Goal: Information Seeking & Learning: Learn about a topic

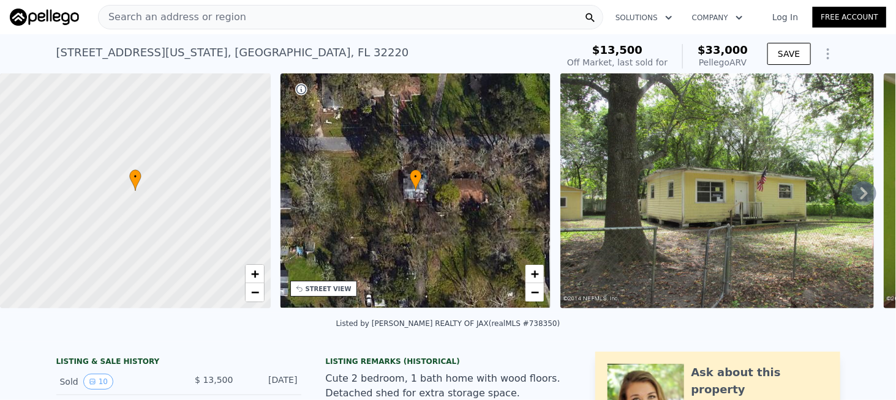
click at [216, 15] on span "Search an address or region" at bounding box center [173, 17] width 148 height 15
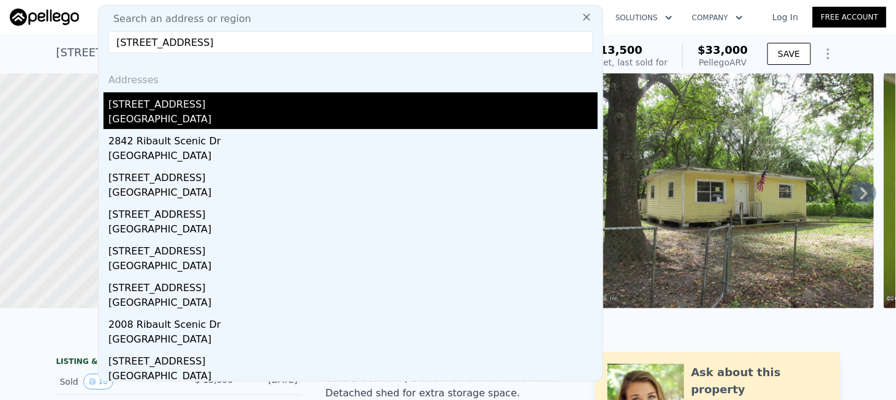
type input "[STREET_ADDRESS]"
click at [145, 112] on div "[GEOGRAPHIC_DATA]" at bounding box center [352, 120] width 489 height 17
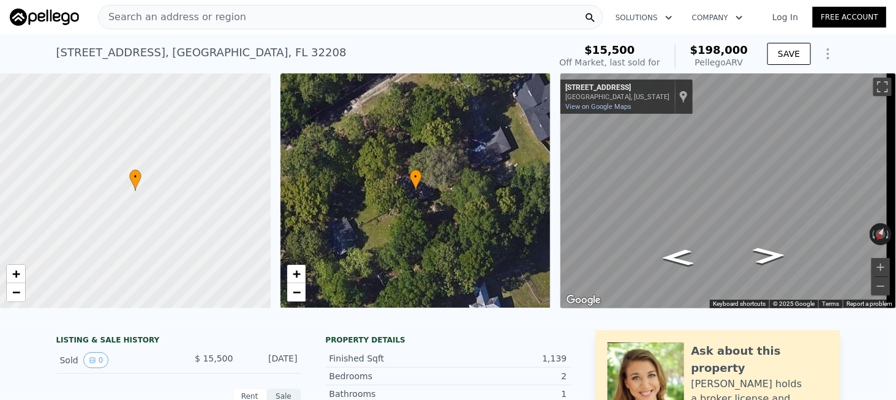
click at [219, 26] on div "Search an address or region" at bounding box center [173, 17] width 148 height 23
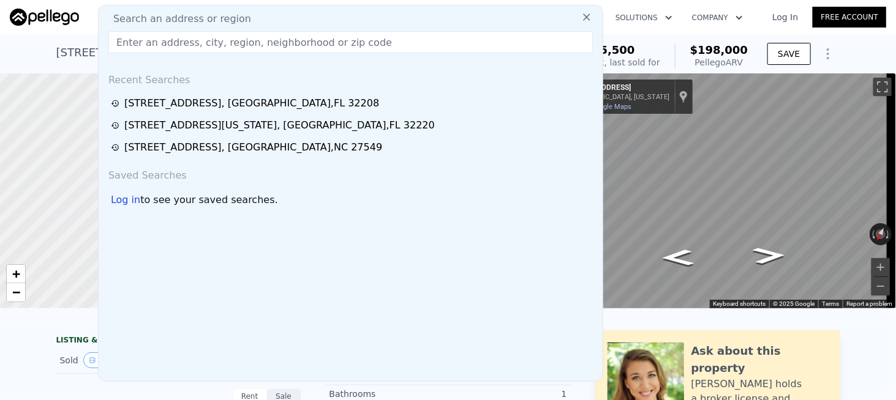
click at [229, 20] on span "Search an address or region" at bounding box center [177, 19] width 148 height 15
click at [170, 47] on input "text" at bounding box center [350, 42] width 484 height 22
click at [172, 40] on input "text" at bounding box center [350, 42] width 484 height 22
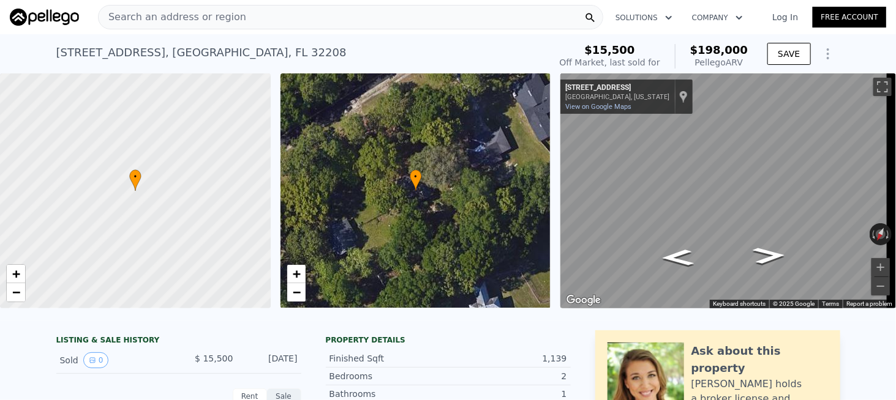
click at [60, 59] on div "3442 Ribault Scenic Dr , Jacksonville , FL 32208" at bounding box center [201, 52] width 290 height 17
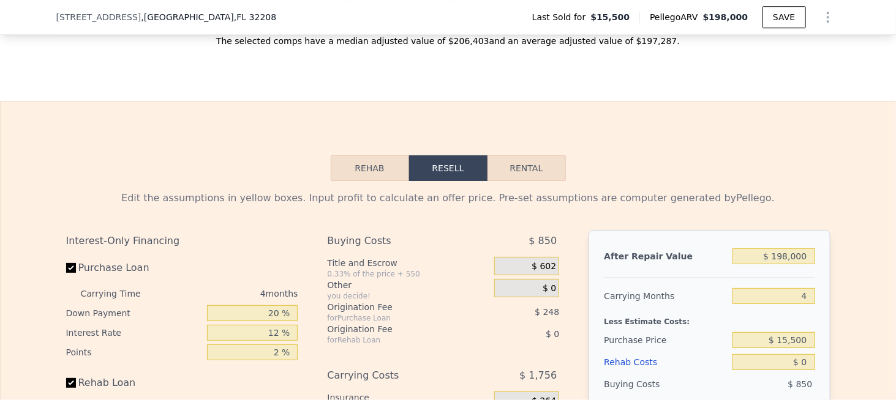
scroll to position [1526, 0]
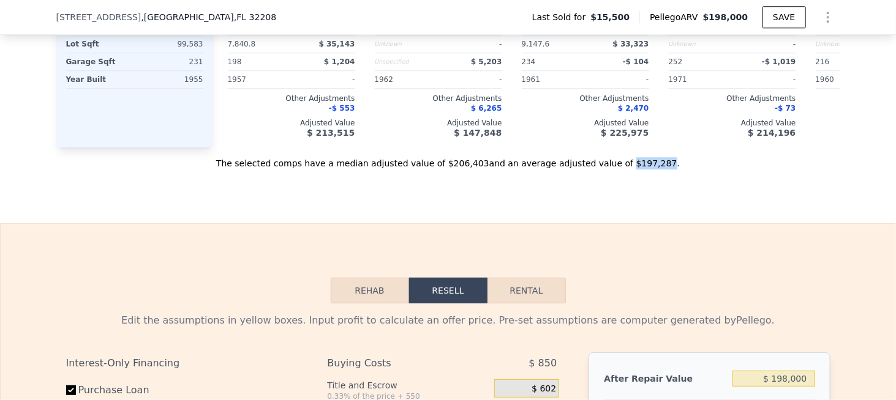
drag, startPoint x: 601, startPoint y: 171, endPoint x: 543, endPoint y: 179, distance: 59.3
click at [631, 170] on div "The selected comps have a median adjusted value of $206,403 and an average adju…" at bounding box center [448, 159] width 784 height 22
copy div "$197,287"
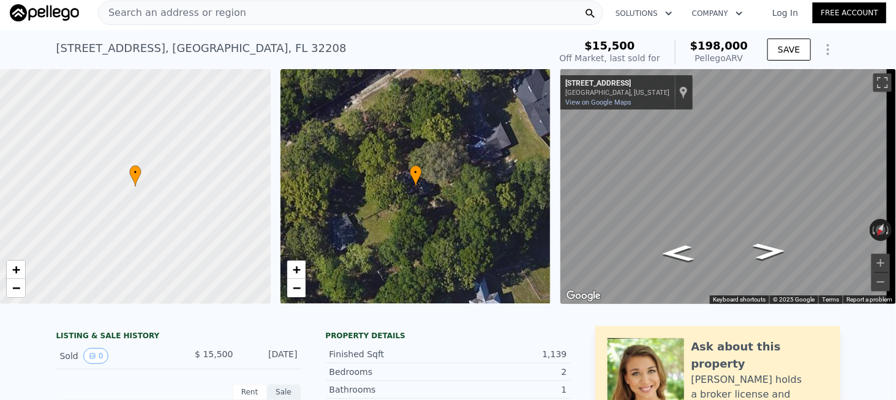
scroll to position [0, 0]
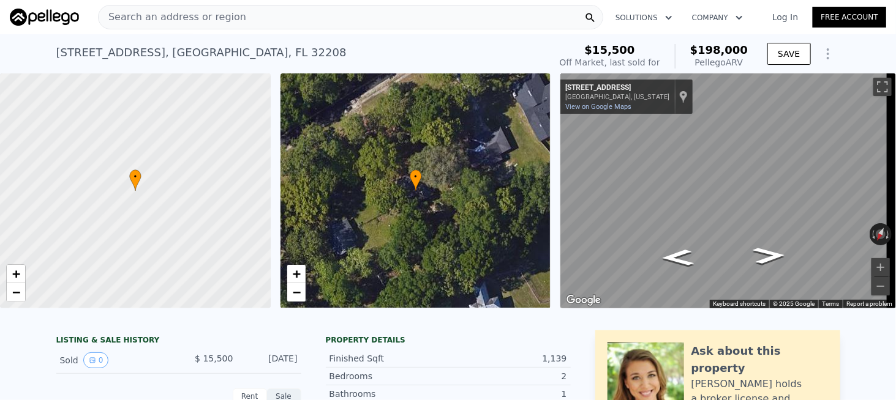
click at [205, 24] on span "Search an address or region" at bounding box center [173, 17] width 148 height 15
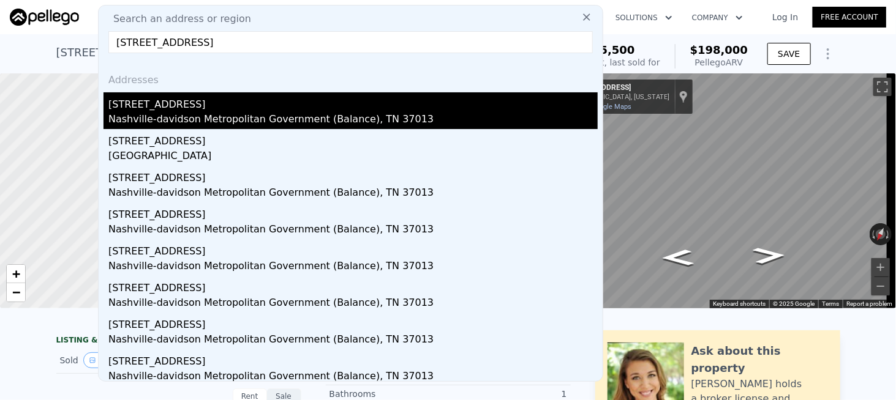
type input "108 Bakertown Rd, Antioch, TN 37013"
click at [150, 110] on div "108 Bakertown Rd" at bounding box center [352, 102] width 489 height 20
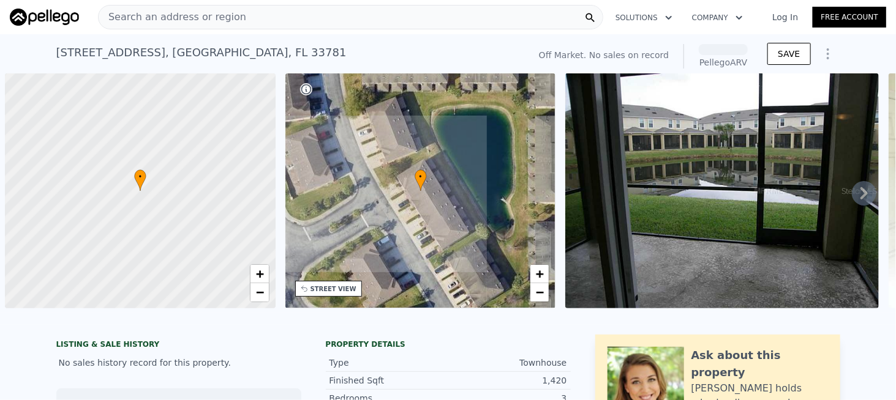
scroll to position [0, 5]
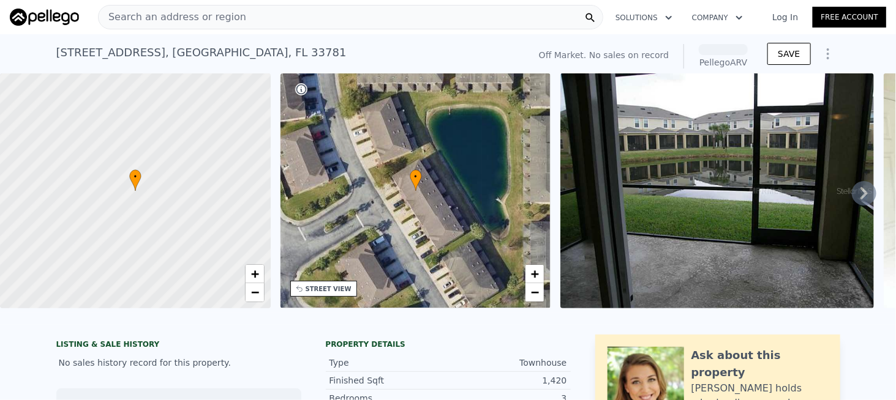
click at [148, 15] on span "Search an address or region" at bounding box center [173, 17] width 148 height 15
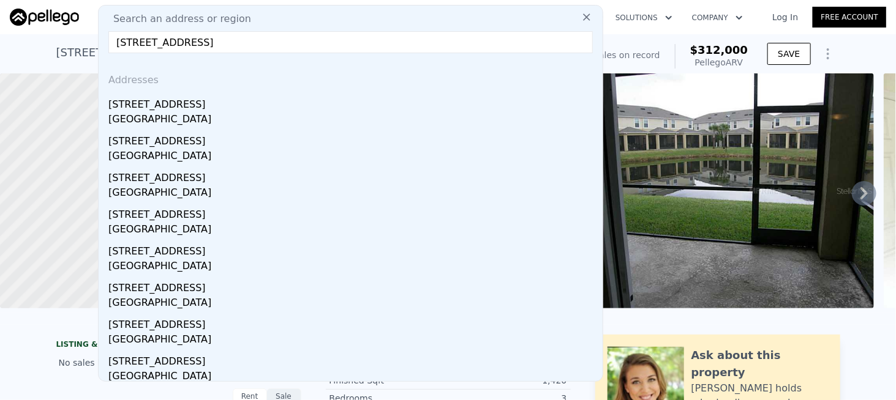
drag, startPoint x: 198, startPoint y: 43, endPoint x: 250, endPoint y: 47, distance: 52.1
click at [250, 47] on input "[STREET_ADDRESS]" at bounding box center [350, 42] width 484 height 22
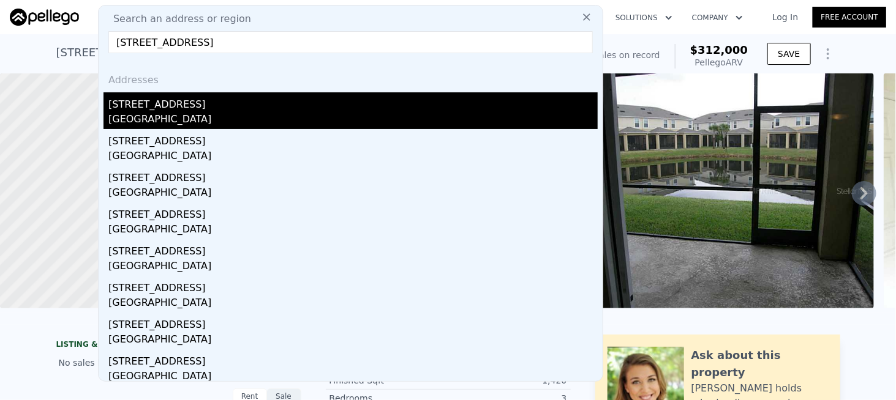
type input "[STREET_ADDRESS]"
click at [156, 107] on div "[STREET_ADDRESS]" at bounding box center [352, 102] width 489 height 20
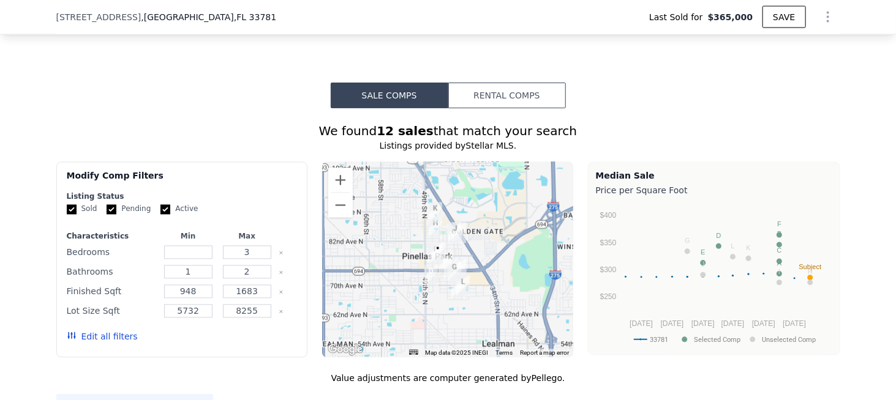
scroll to position [791, 0]
